Goal: Task Accomplishment & Management: Manage account settings

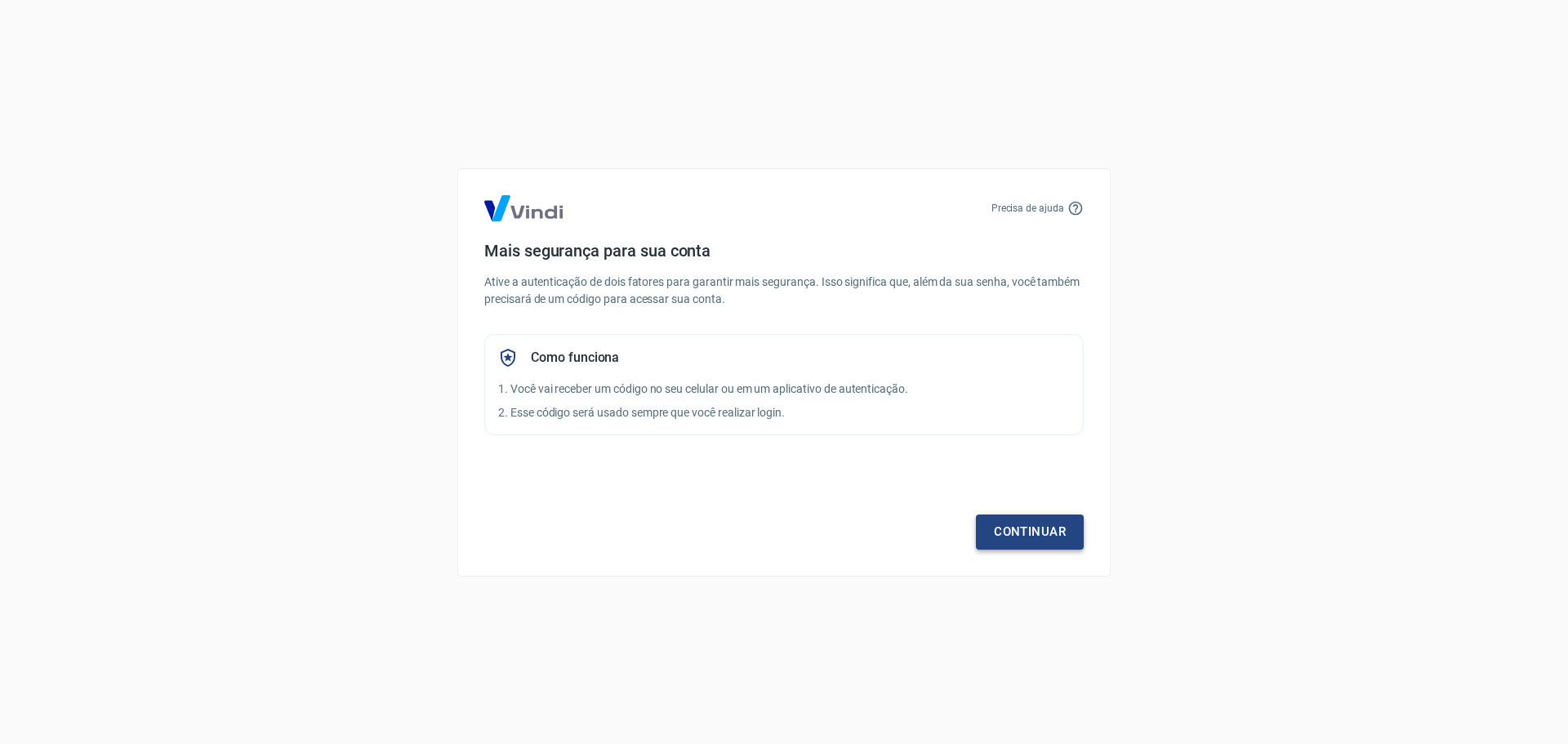
click at [1038, 525] on link "Continuar" at bounding box center [1030, 532] width 108 height 34
